Goal: Task Accomplishment & Management: Manage account settings

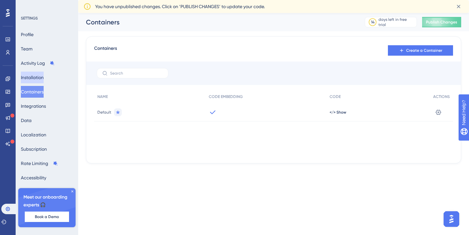
click at [38, 77] on button "Installation" at bounding box center [32, 78] width 23 height 12
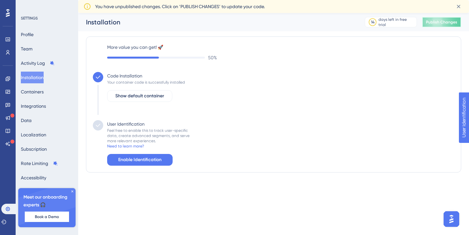
click at [438, 21] on span "Publish Changes" at bounding box center [441, 22] width 31 height 5
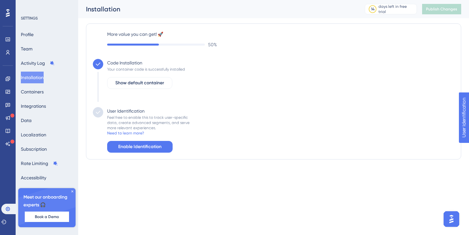
click at [70, 192] on icon at bounding box center [72, 191] width 4 height 4
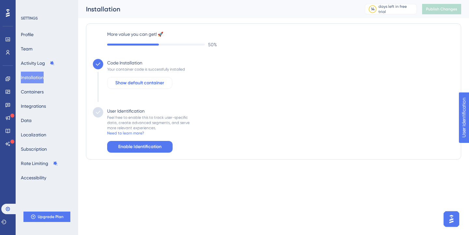
click at [161, 84] on span "Show default container" at bounding box center [139, 83] width 49 height 8
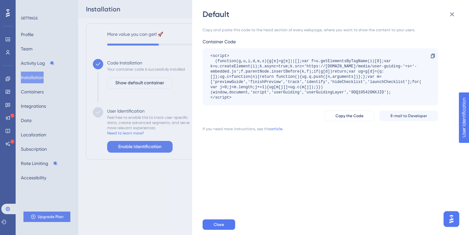
click at [165, 196] on div "Default Copy and paste this code to the head section of every webpage, where yo…" at bounding box center [234, 117] width 469 height 235
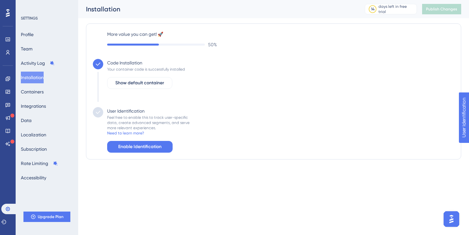
click at [46, 98] on div "Profile Team Activity Log Installation Containers Integrations Data Localizatio…" at bounding box center [47, 106] width 53 height 155
click at [41, 90] on button "Containers" at bounding box center [32, 92] width 23 height 12
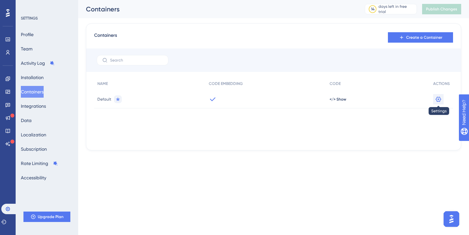
click at [442, 100] on button at bounding box center [438, 99] width 10 height 10
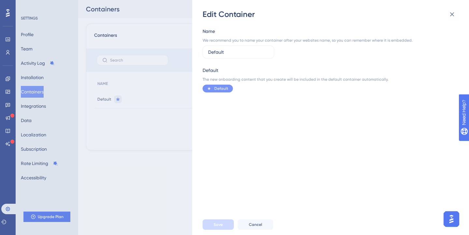
click at [182, 161] on div "Edit Container Name We recommend you to name your container after your websites…" at bounding box center [234, 117] width 469 height 235
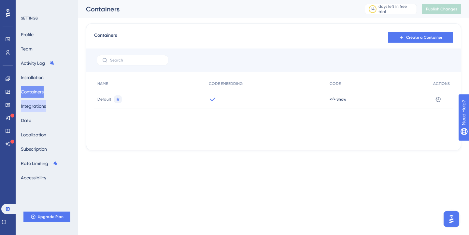
click at [44, 104] on button "Integrations" at bounding box center [33, 106] width 25 height 12
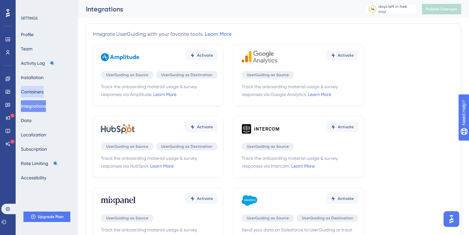
click at [39, 91] on button "Containers" at bounding box center [32, 92] width 23 height 12
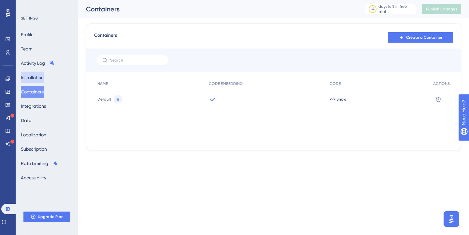
click at [43, 77] on button "Installation" at bounding box center [32, 78] width 23 height 12
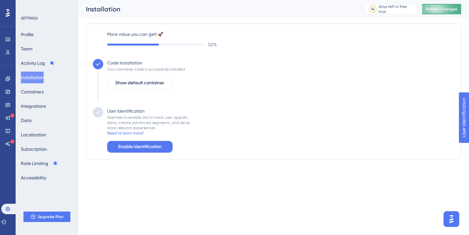
click at [433, 12] on button "Publish Changes" at bounding box center [441, 9] width 39 height 10
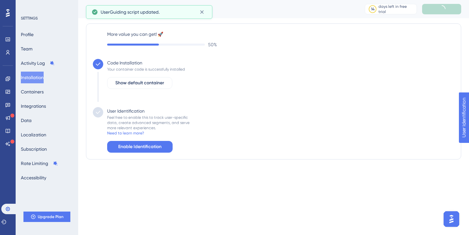
click at [152, 16] on span "UserGuiding script updated." at bounding box center [130, 12] width 59 height 8
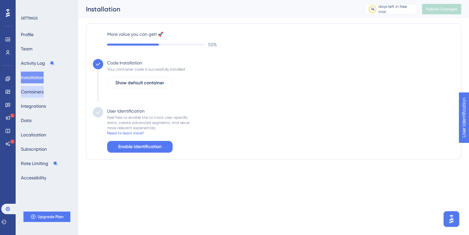
click at [42, 96] on button "Containers" at bounding box center [32, 92] width 23 height 12
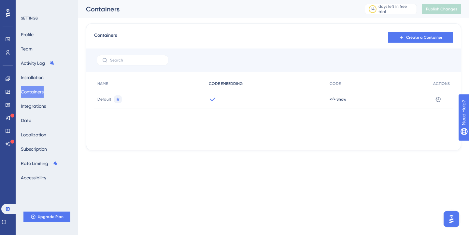
click at [231, 82] on span "CODE EMBEDDING" at bounding box center [226, 83] width 34 height 5
click at [208, 103] on div at bounding box center [265, 99] width 121 height 18
click at [211, 103] on div at bounding box center [265, 99] width 121 height 18
click at [118, 100] on icon at bounding box center [118, 99] width 4 height 4
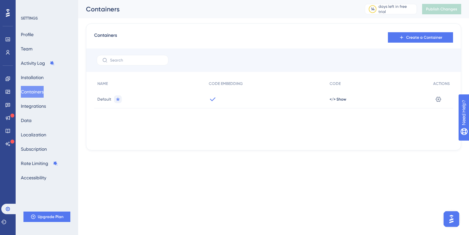
click at [51, 43] on div "Profile Team Activity Log Installation Containers Integrations Data Localizatio…" at bounding box center [47, 106] width 53 height 155
click at [51, 67] on button "Activity Log" at bounding box center [38, 63] width 34 height 12
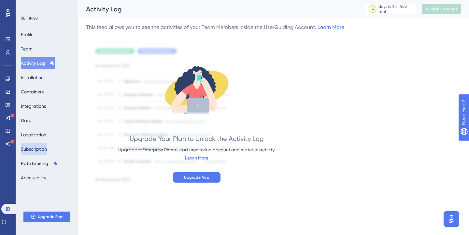
click at [42, 148] on button "Subscription" at bounding box center [34, 149] width 26 height 12
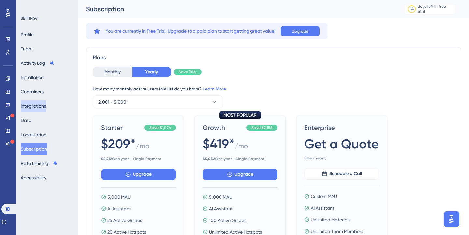
click at [44, 106] on button "Integrations" at bounding box center [33, 106] width 25 height 12
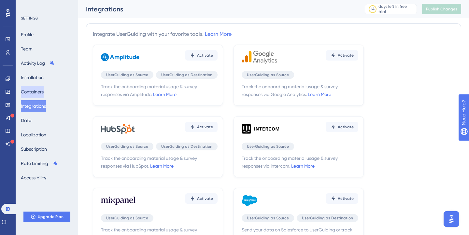
click at [35, 93] on button "Containers" at bounding box center [32, 92] width 23 height 12
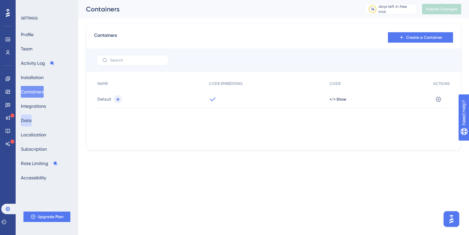
click at [32, 116] on button "Data" at bounding box center [26, 121] width 11 height 12
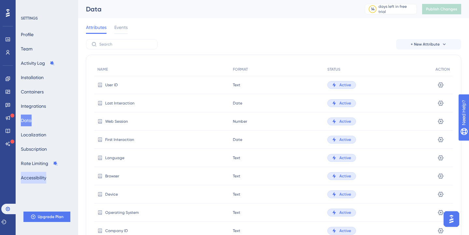
click at [46, 178] on button "Accessibility" at bounding box center [33, 178] width 25 height 12
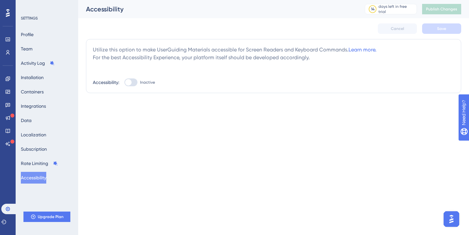
click at [40, 38] on div "Profile Team Activity Log Installation Containers Integrations Data Localizatio…" at bounding box center [47, 106] width 53 height 155
click at [32, 37] on button "Profile" at bounding box center [27, 35] width 13 height 12
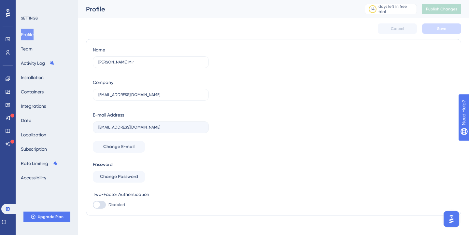
scroll to position [7, 0]
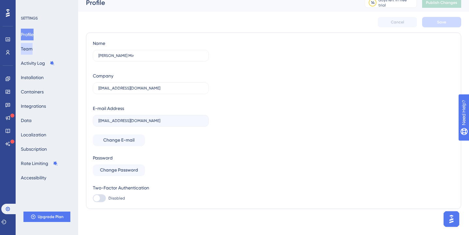
click at [33, 50] on button "Team" at bounding box center [27, 49] width 12 height 12
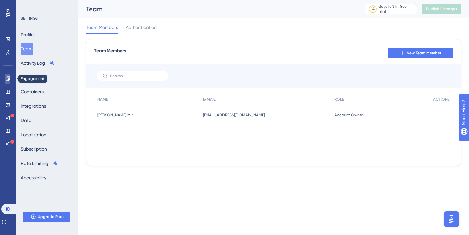
click at [10, 80] on link at bounding box center [7, 79] width 5 height 10
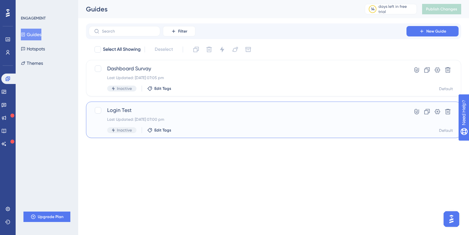
click at [213, 121] on div "Last Updated: [DATE] 07:00 pm" at bounding box center [247, 119] width 281 height 5
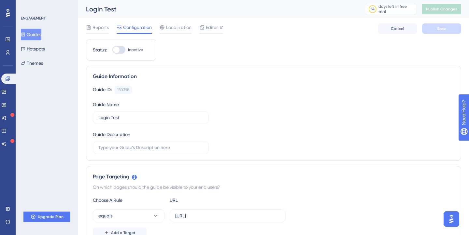
click at [121, 46] on div at bounding box center [118, 50] width 13 height 8
click at [112, 50] on input "Inactive" at bounding box center [112, 50] width 0 height 0
checkbox input "true"
click at [445, 31] on span "Save" at bounding box center [441, 28] width 9 height 5
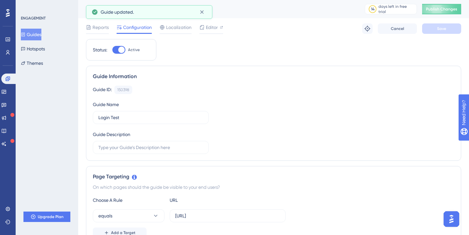
click at [132, 29] on span "Configuration" at bounding box center [137, 27] width 29 height 8
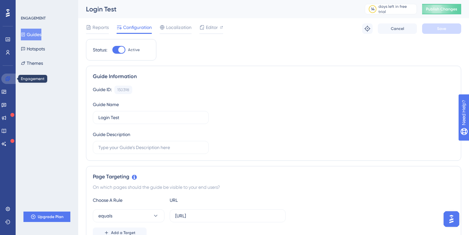
click at [4, 78] on link at bounding box center [9, 79] width 16 height 10
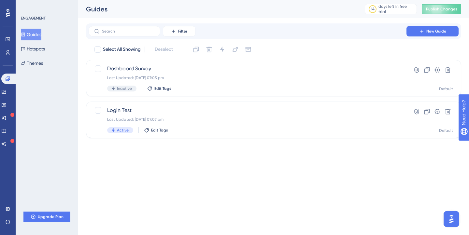
click at [195, 158] on div "Performance Users Engagement Widgets Feedback Product Updates Knowledge Base AI…" at bounding box center [234, 79] width 469 height 159
click at [444, 9] on span "Publish Changes" at bounding box center [441, 9] width 31 height 5
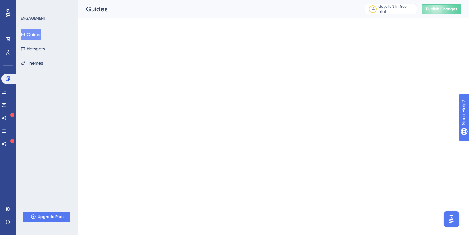
click at [216, 0] on html "Performance Users Engagement Widgets Feedback Product Updates Knowledge Base AI…" at bounding box center [234, 0] width 469 height 0
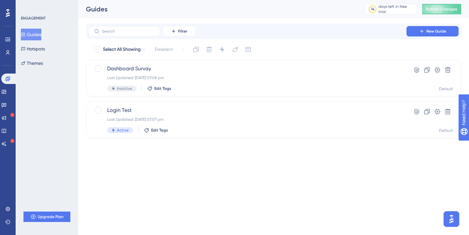
click at [271, 0] on html "Performance Users Engagement Widgets Feedback Product Updates Knowledge Base AI…" at bounding box center [234, 0] width 469 height 0
